Goal: Find specific page/section: Find specific page/section

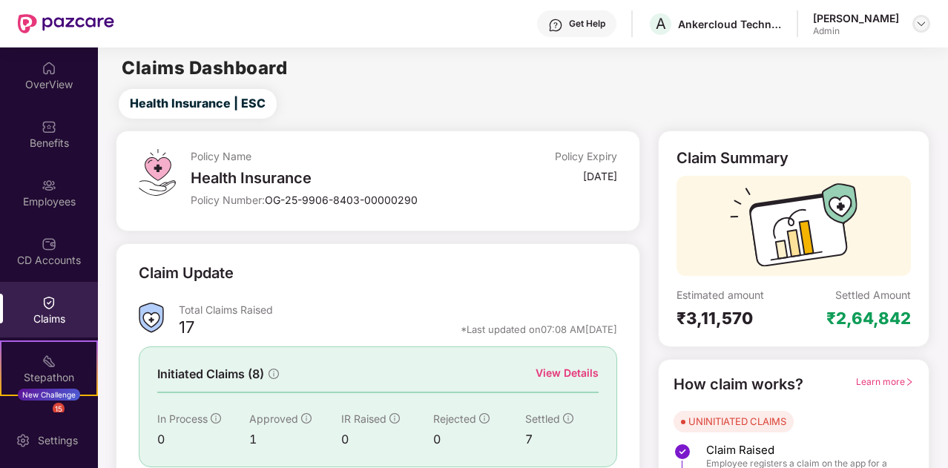
click at [922, 24] on img at bounding box center [922, 24] width 12 height 12
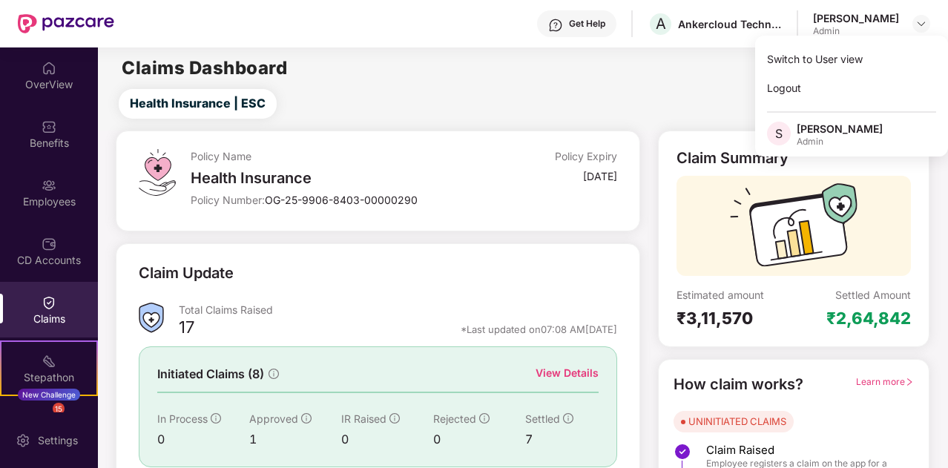
click at [719, 80] on main "Claims Dashboard Health Insurance | ESC Policy Name Health Insurance Policy Num…" at bounding box center [523, 314] width 850 height 534
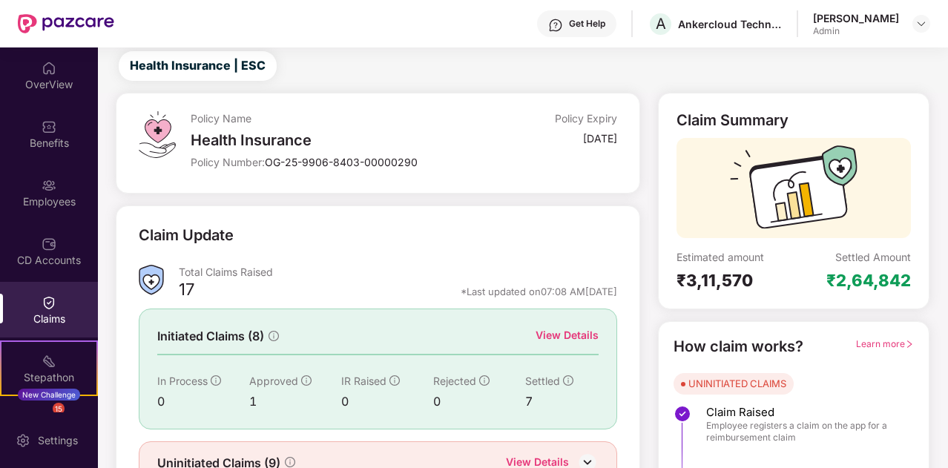
scroll to position [113, 0]
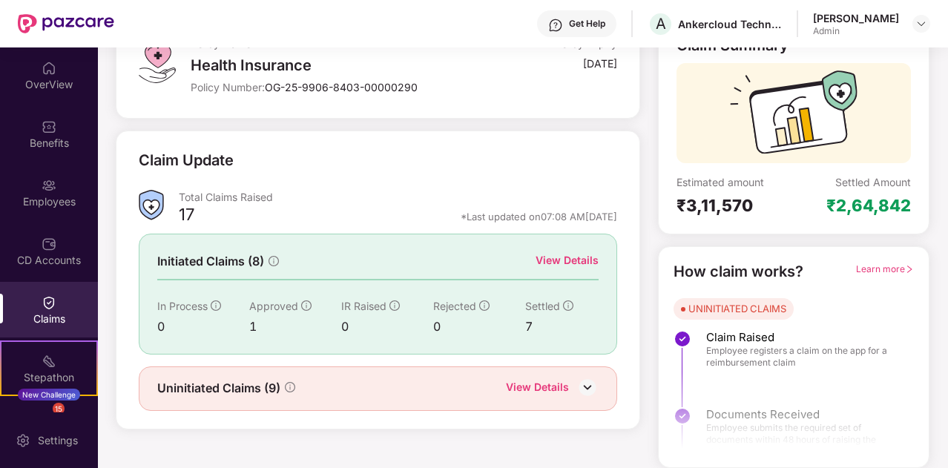
click at [586, 384] on img at bounding box center [588, 387] width 22 height 22
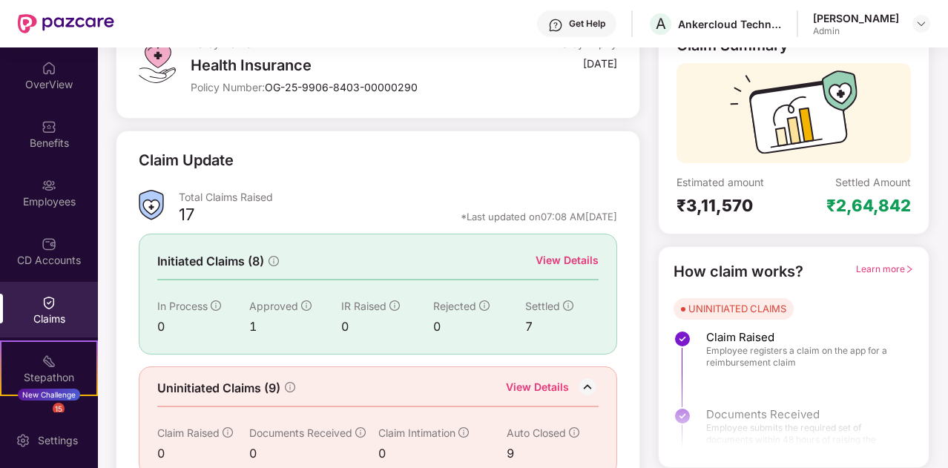
scroll to position [134, 0]
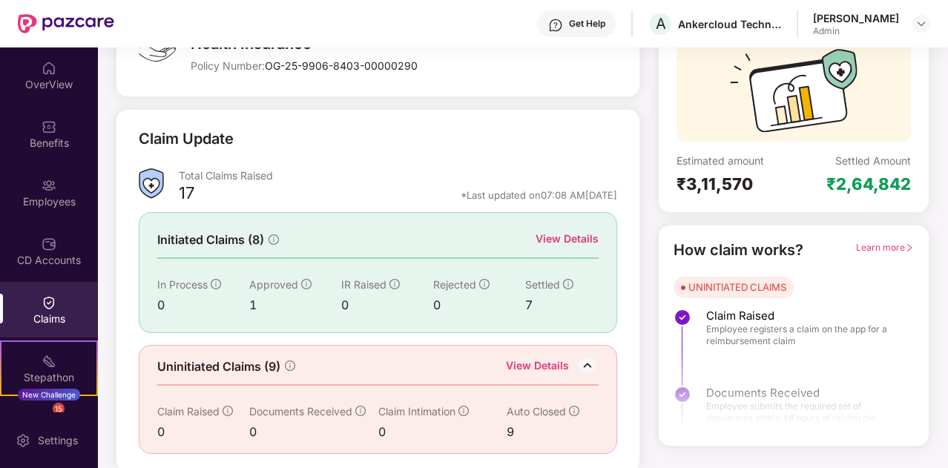
click at [577, 237] on div "View Details" at bounding box center [567, 239] width 63 height 16
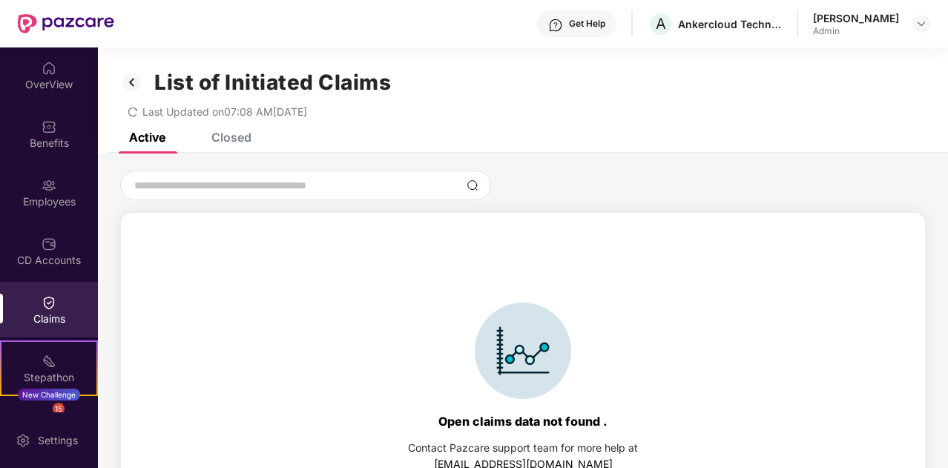
click at [133, 79] on img at bounding box center [132, 82] width 24 height 25
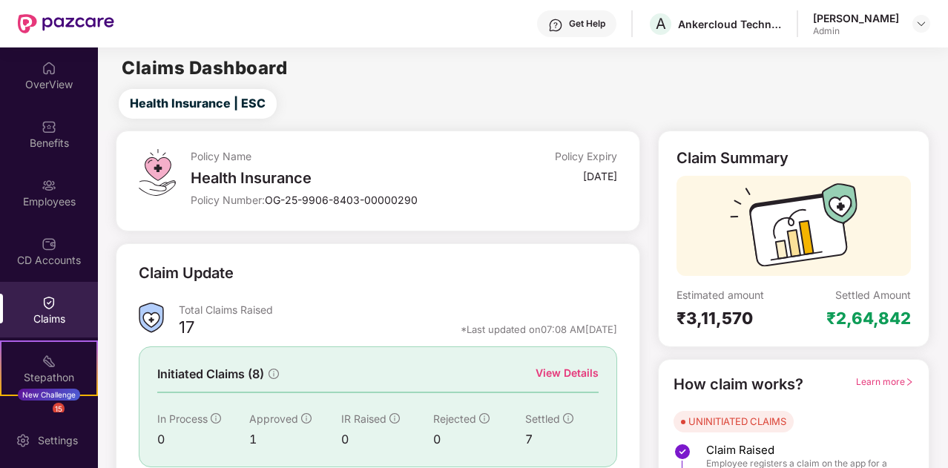
click at [418, 192] on div "Policy Name Health Insurance Policy Number: OG-25-9906-8403-00000290" at bounding box center [333, 181] width 285 height 64
click at [58, 256] on div "CD Accounts" at bounding box center [49, 260] width 98 height 15
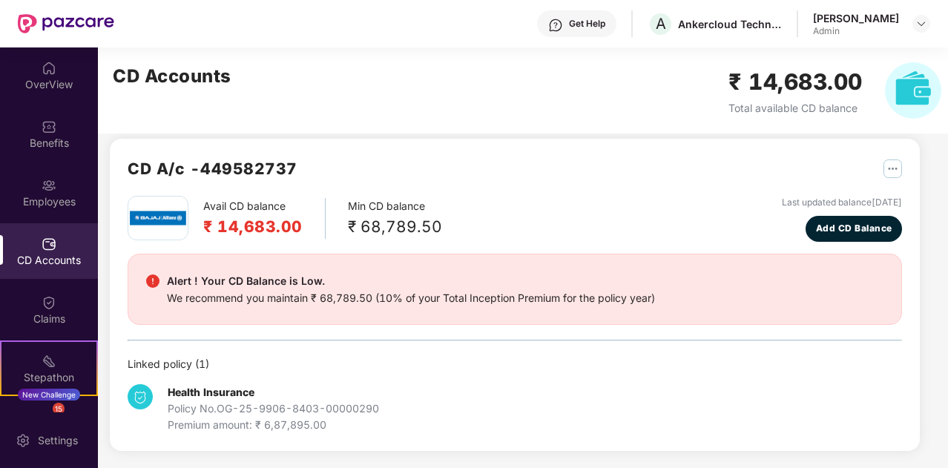
scroll to position [13, 0]
click at [204, 396] on b "Health Insurance" at bounding box center [211, 391] width 87 height 13
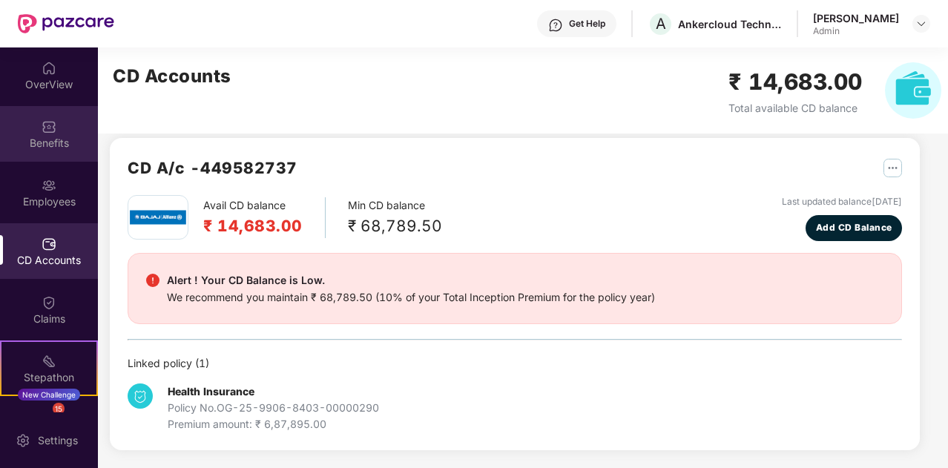
click at [53, 139] on div "Benefits" at bounding box center [49, 142] width 98 height 15
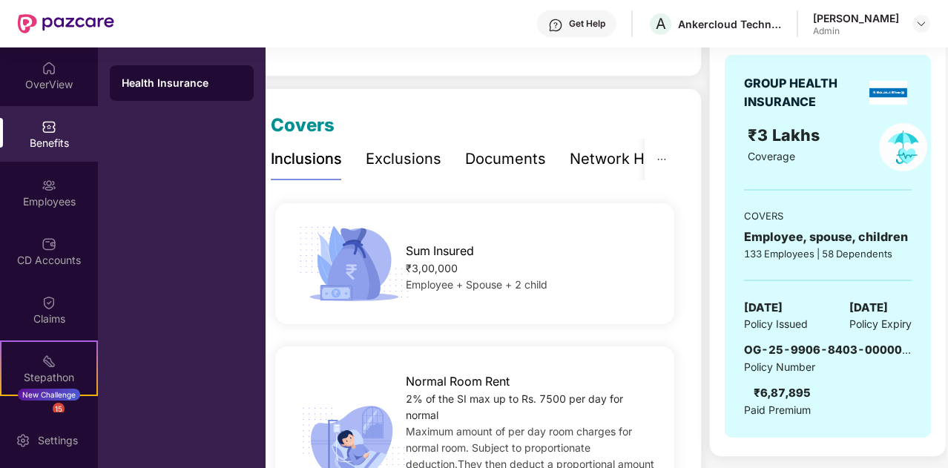
scroll to position [153, 0]
